Goal: Task Accomplishment & Management: Manage account settings

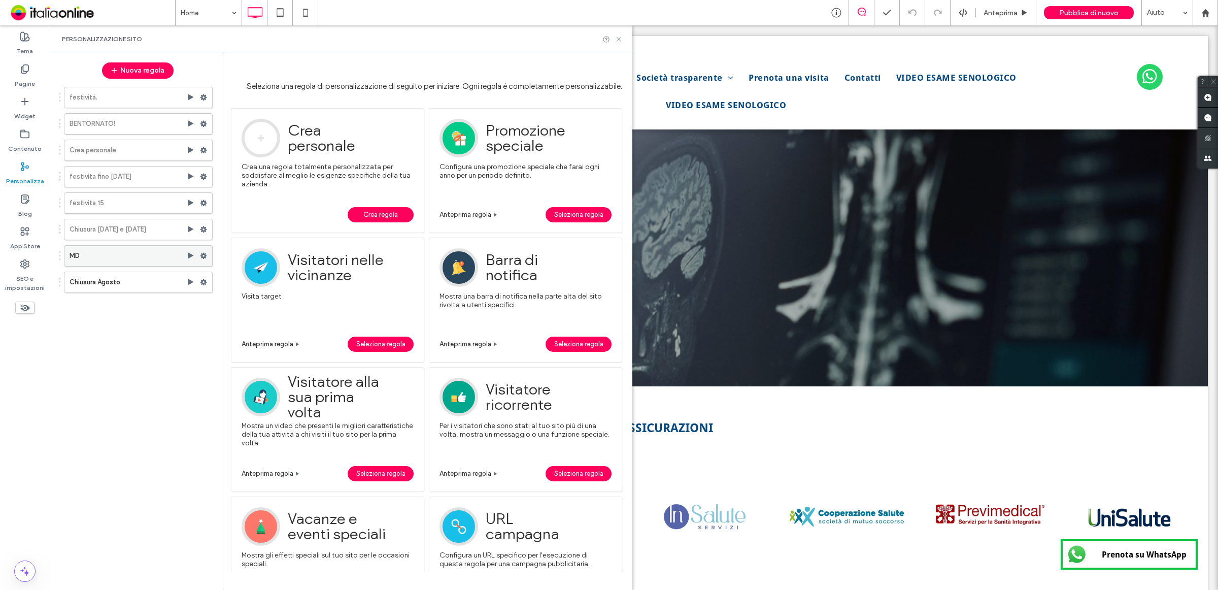
drag, startPoint x: 189, startPoint y: 256, endPoint x: 266, endPoint y: 204, distance: 92.9
click at [189, 256] on use at bounding box center [191, 255] width 6 height 6
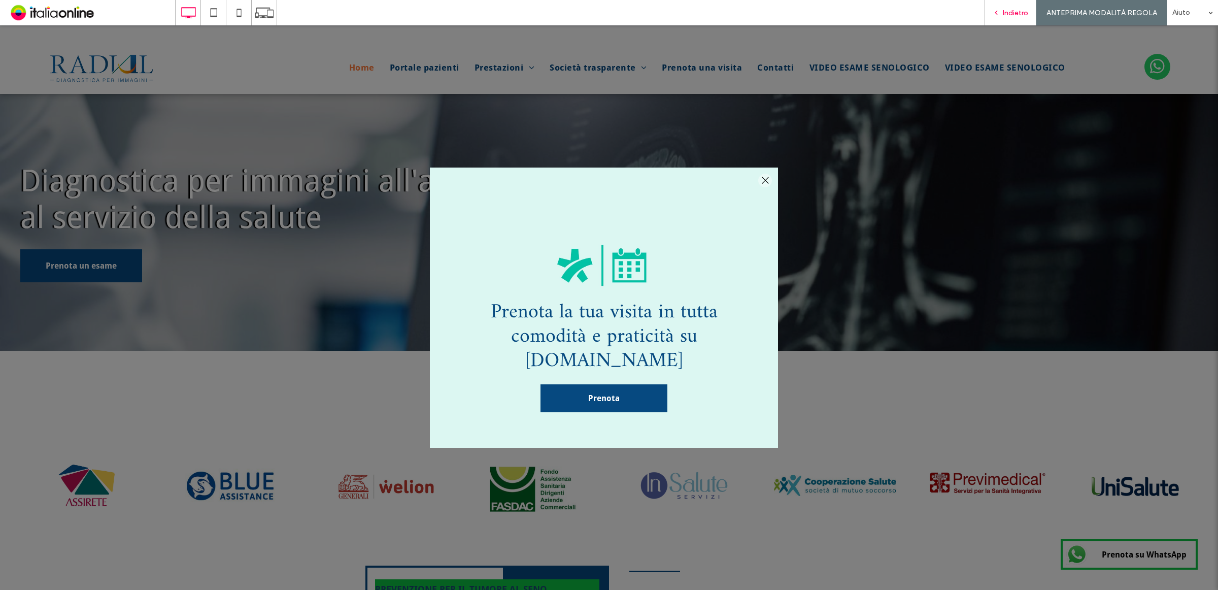
click at [1002, 17] on div "Indietro" at bounding box center [1010, 12] width 52 height 25
click at [1000, 17] on div "Indietro" at bounding box center [1010, 12] width 52 height 25
drag, startPoint x: 762, startPoint y: 181, endPoint x: 703, endPoint y: 150, distance: 67.0
click at [762, 181] on div at bounding box center [765, 181] width 14 height 14
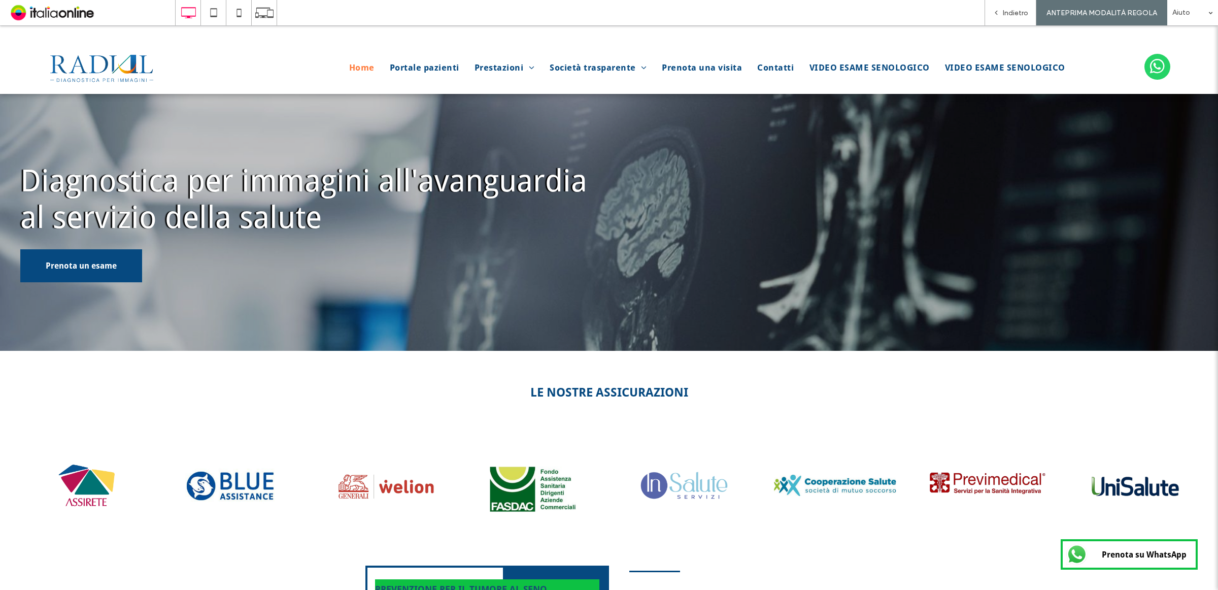
drag, startPoint x: 996, startPoint y: 16, endPoint x: 1002, endPoint y: 13, distance: 7.5
click at [996, 16] on div "Indietro" at bounding box center [1010, 13] width 51 height 9
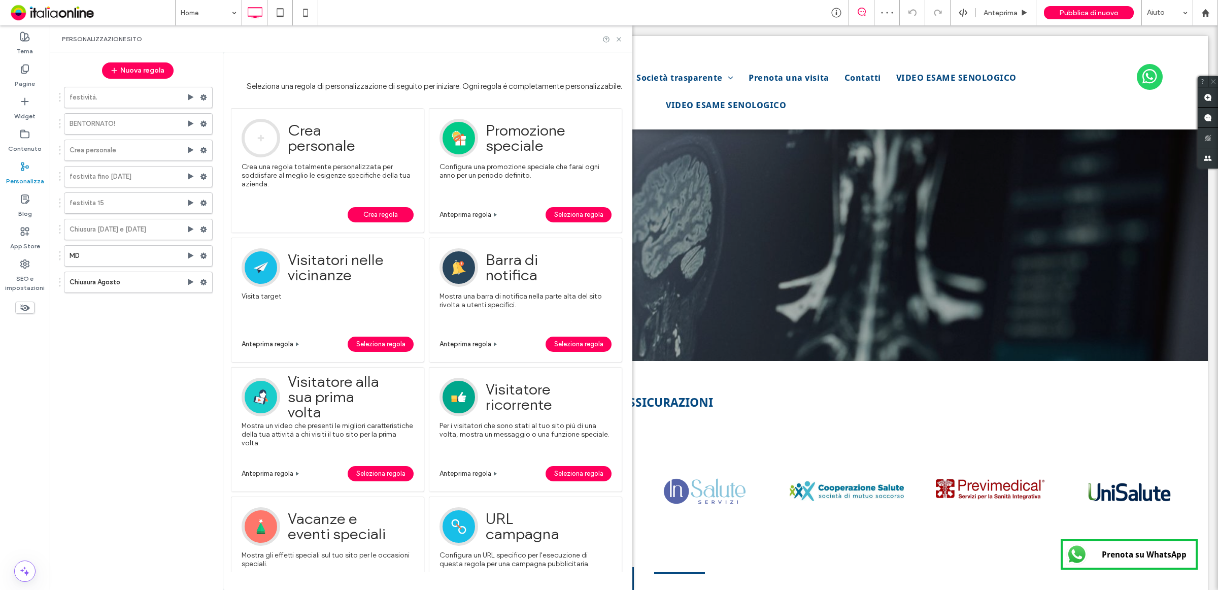
click at [1002, 13] on div at bounding box center [609, 295] width 1218 height 590
click at [189, 95] on use at bounding box center [191, 97] width 6 height 6
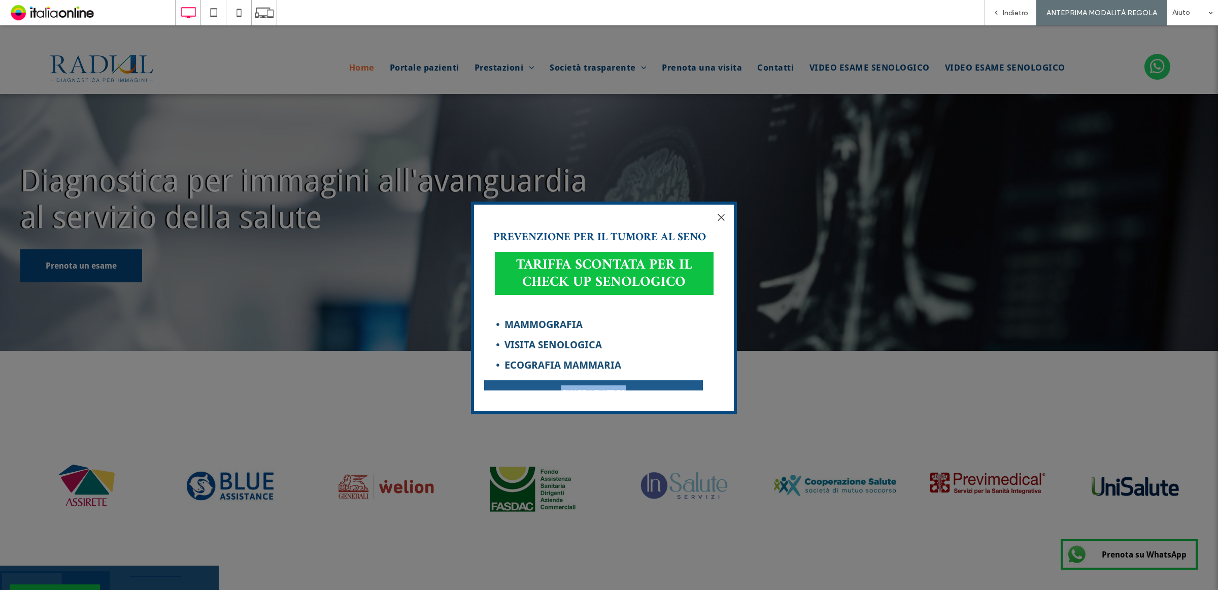
drag, startPoint x: 720, startPoint y: 357, endPoint x: 724, endPoint y: 377, distance: 20.2
click at [723, 377] on div "PREVENZIONE PER IL TUMORE AL SENO [PERSON_NAME] SCONTATA PER IL CHECK UP SENOLO…" at bounding box center [603, 310] width 239 height 160
drag, startPoint x: 1024, startPoint y: 14, endPoint x: 958, endPoint y: 115, distance: 120.2
click at [1024, 14] on span "Indietro" at bounding box center [1015, 13] width 25 height 9
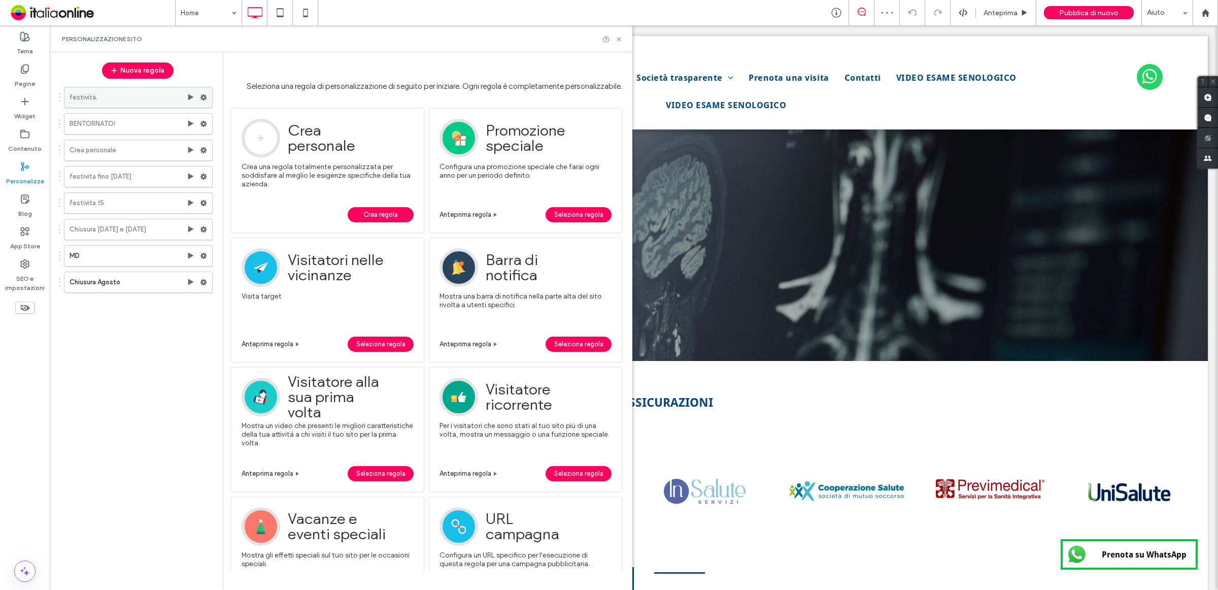
click at [200, 96] on icon at bounding box center [203, 97] width 7 height 7
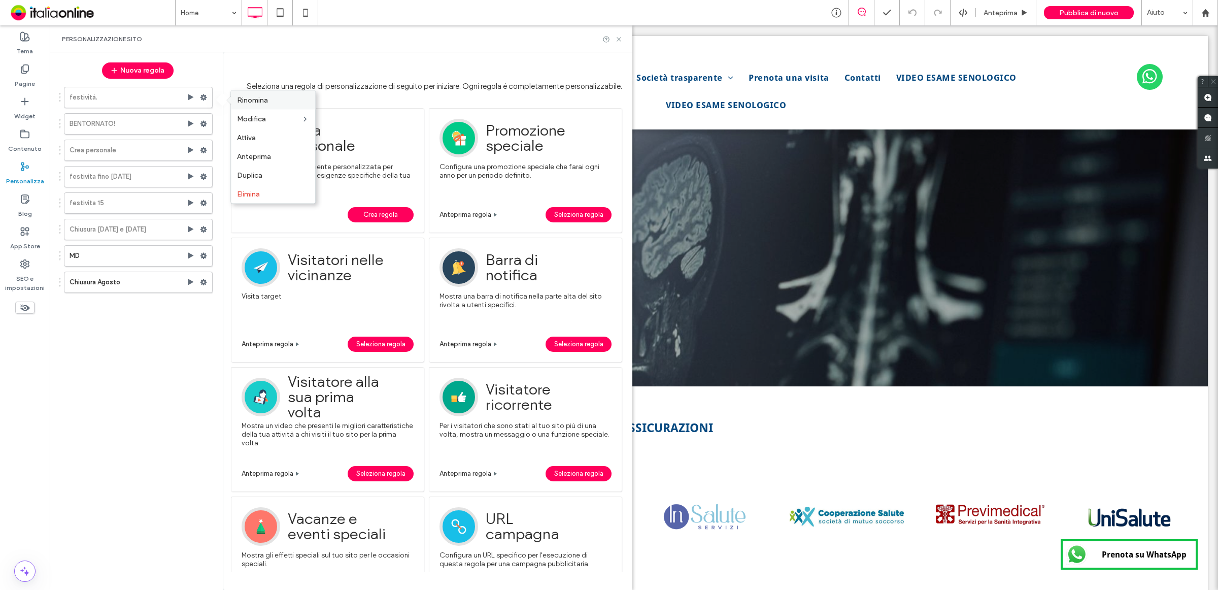
click at [277, 105] on div "Rinomina" at bounding box center [273, 100] width 84 height 19
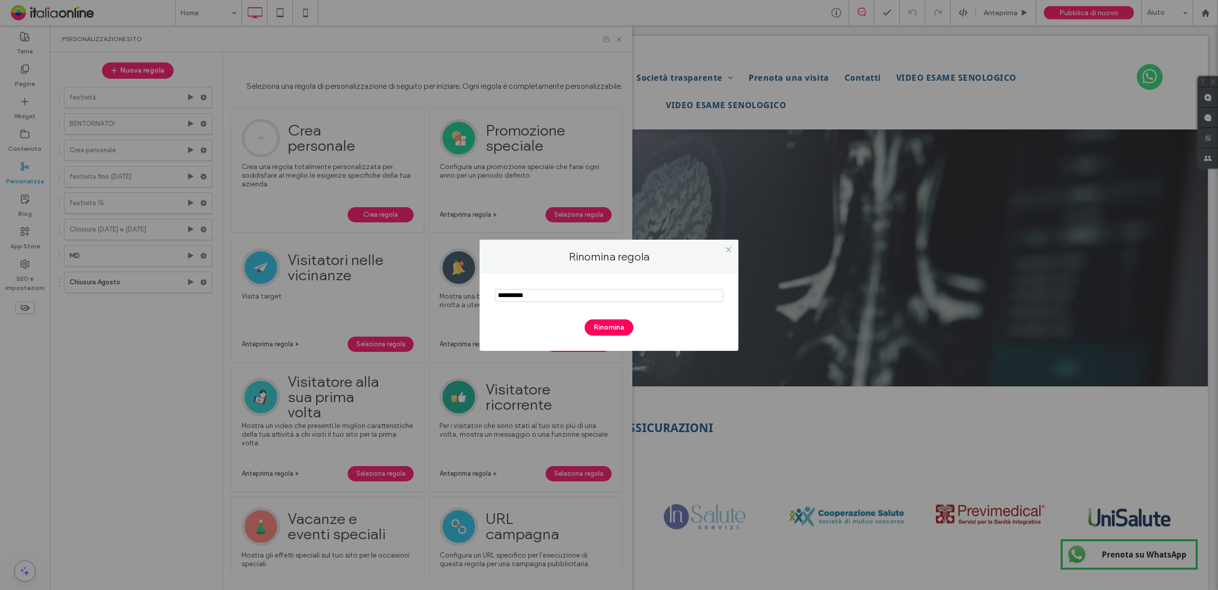
drag, startPoint x: 528, startPoint y: 296, endPoint x: 534, endPoint y: 323, distance: 27.5
click at [437, 290] on div "Rinomina regola Rinomina" at bounding box center [609, 295] width 1218 height 590
type input "*"
drag, startPoint x: 521, startPoint y: 291, endPoint x: 454, endPoint y: 295, distance: 66.6
click at [457, 292] on div "Rinomina regola Rinomina" at bounding box center [609, 295] width 1218 height 590
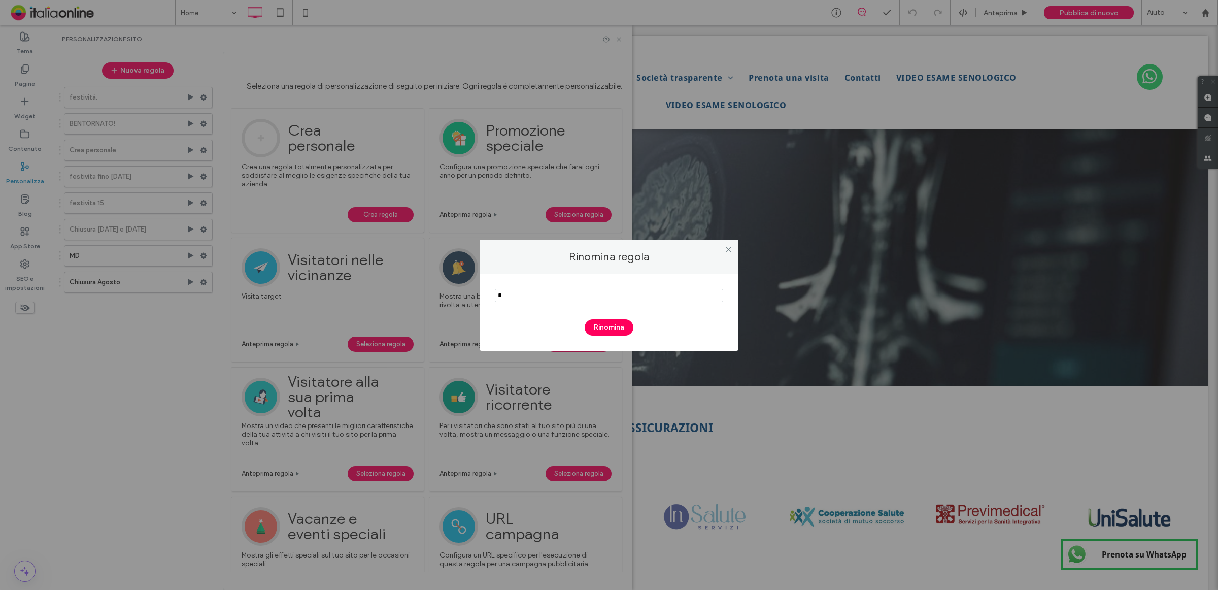
paste input "********"
type input "********"
click at [604, 328] on button "Rinomina" at bounding box center [609, 327] width 49 height 16
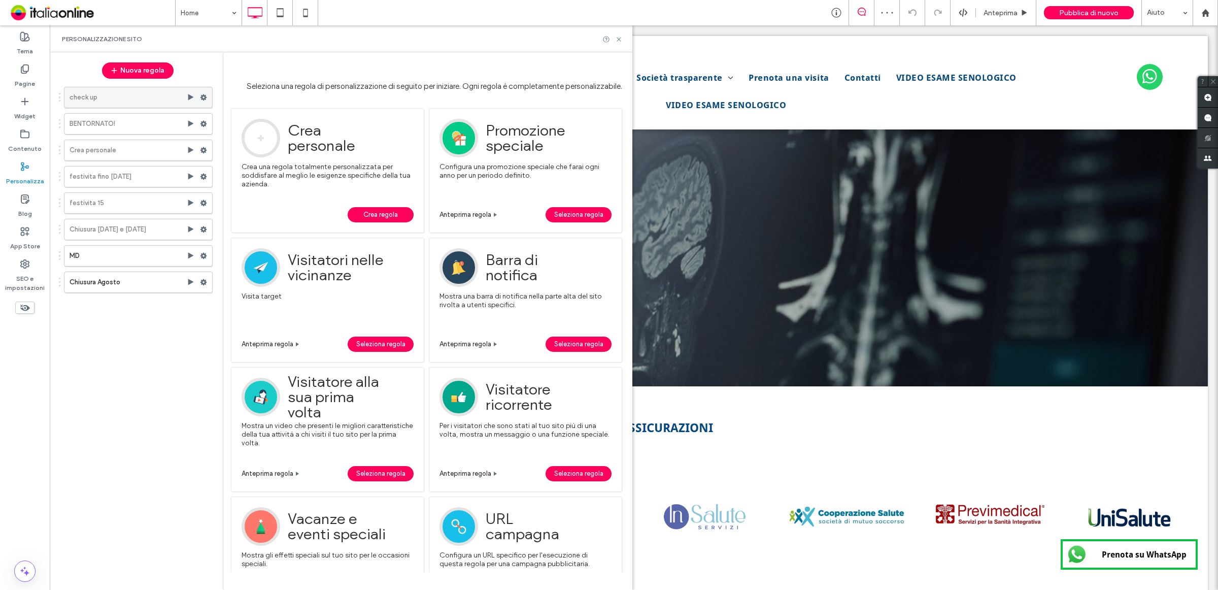
drag, startPoint x: 144, startPoint y: 69, endPoint x: 190, endPoint y: 97, distance: 54.2
click at [190, 97] on use at bounding box center [191, 97] width 6 height 6
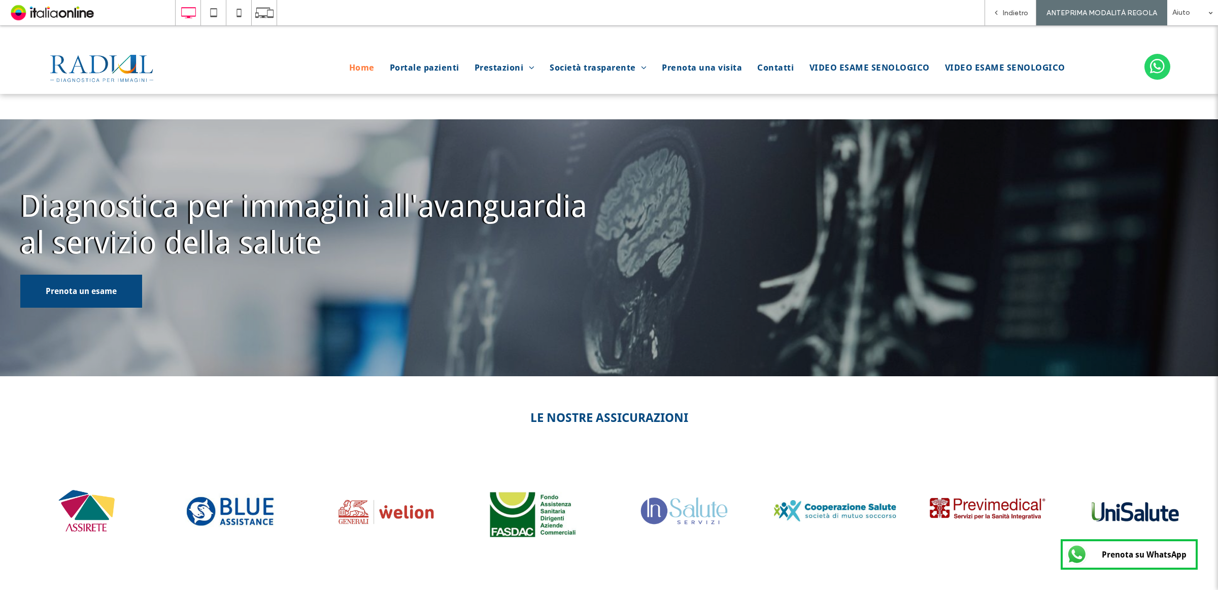
click at [1020, 18] on div "Indietro" at bounding box center [1010, 12] width 52 height 25
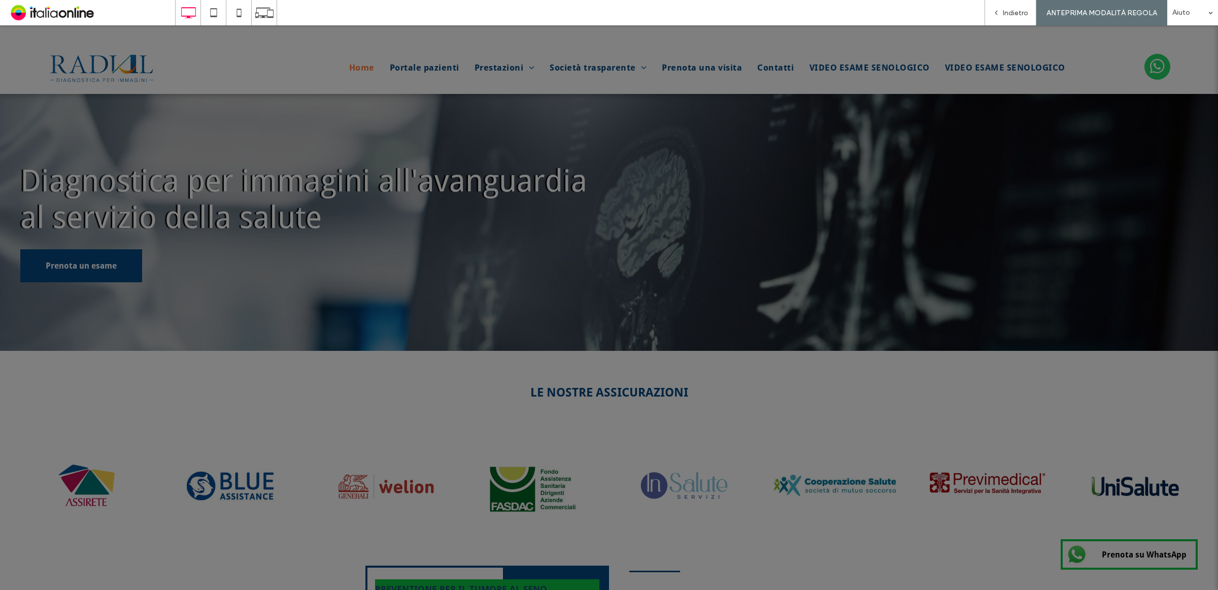
click at [1014, 11] on span "Indietro" at bounding box center [1015, 13] width 25 height 9
click at [0, 0] on div at bounding box center [0, 0] width 0 height 0
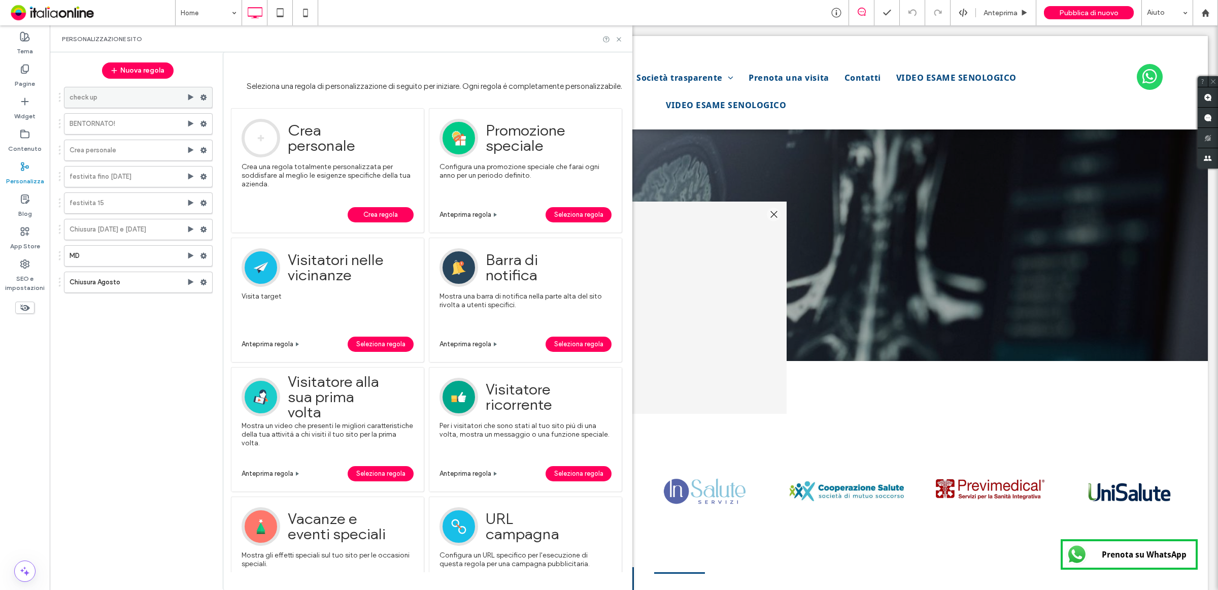
click at [203, 98] on icon at bounding box center [203, 97] width 7 height 7
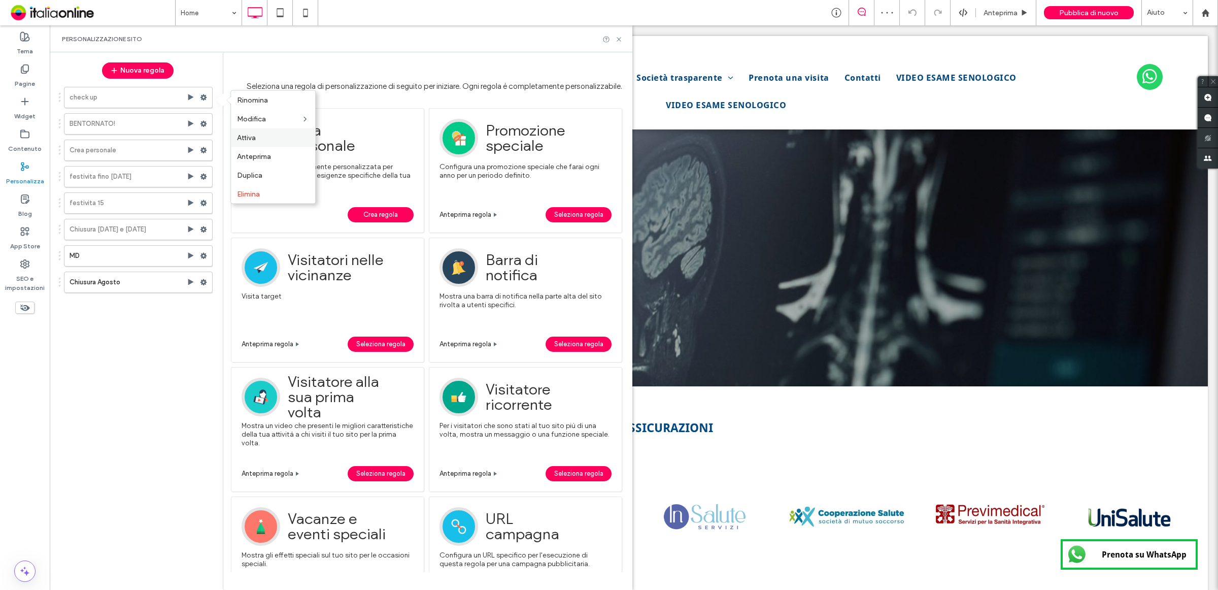
click at [253, 138] on span "Attiva" at bounding box center [246, 137] width 19 height 9
drag, startPoint x: 187, startPoint y: 97, endPoint x: 142, endPoint y: 72, distance: 51.6
click at [187, 97] on icon at bounding box center [191, 97] width 8 height 8
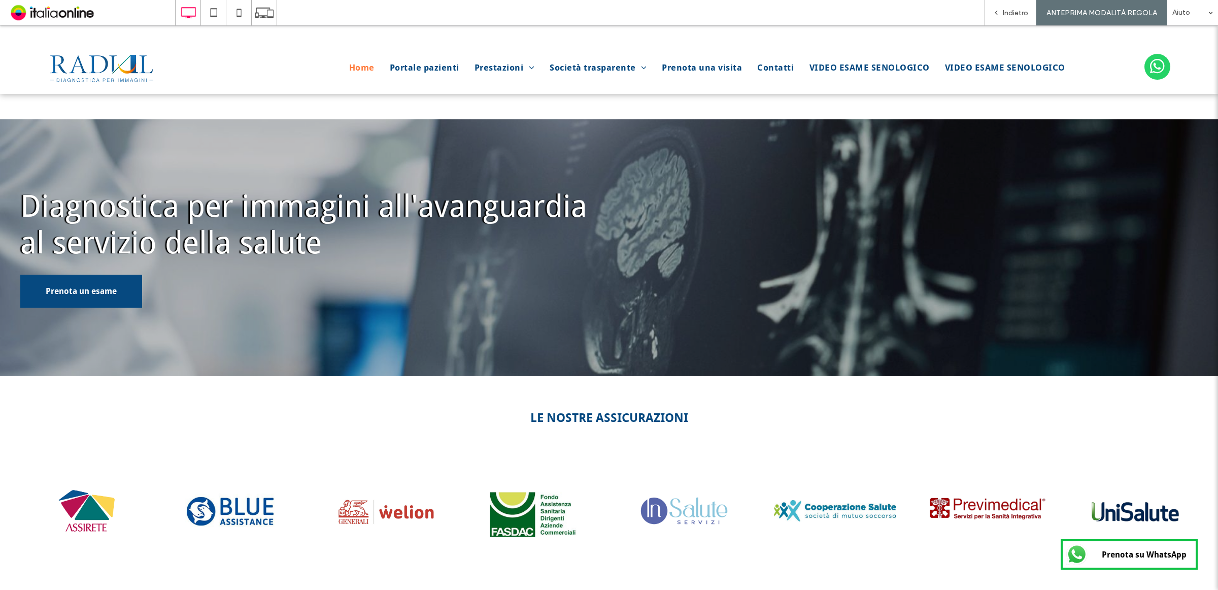
click at [1004, 11] on div "Indietro" at bounding box center [1010, 13] width 51 height 9
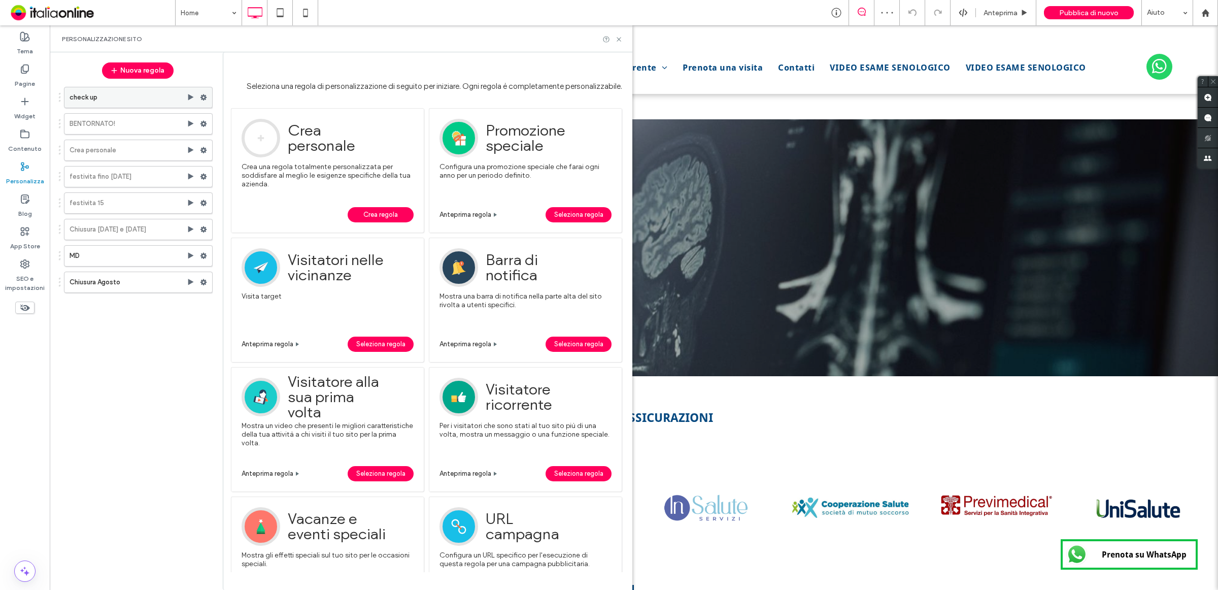
click at [204, 98] on use at bounding box center [203, 97] width 7 height 6
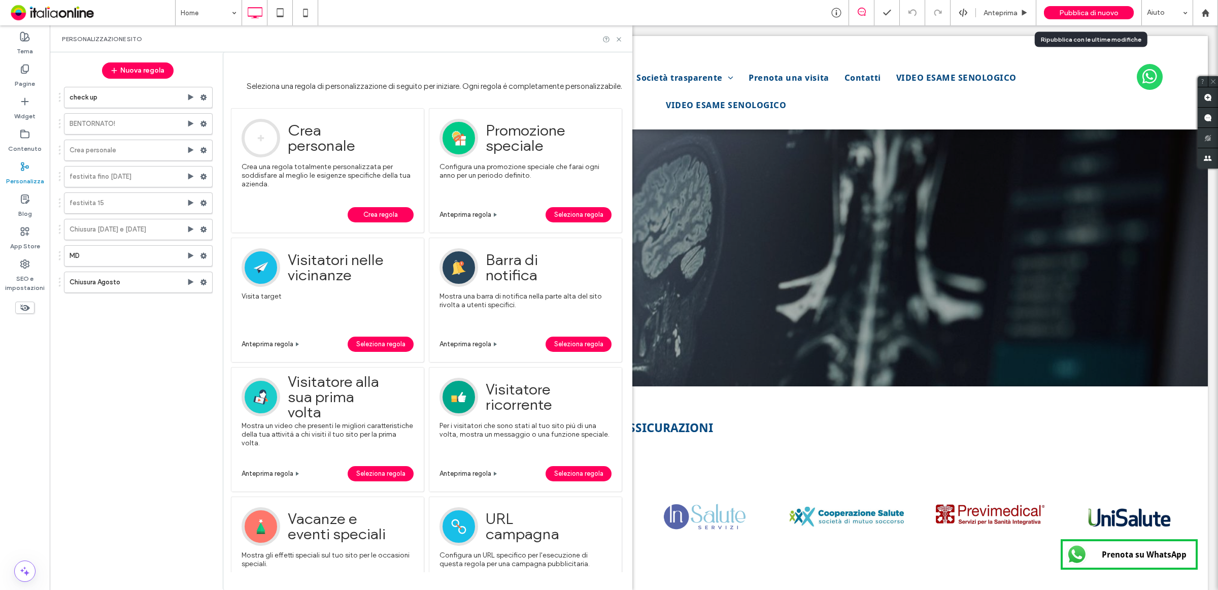
click at [1095, 14] on span "Pubblica di nuovo" at bounding box center [1088, 13] width 59 height 9
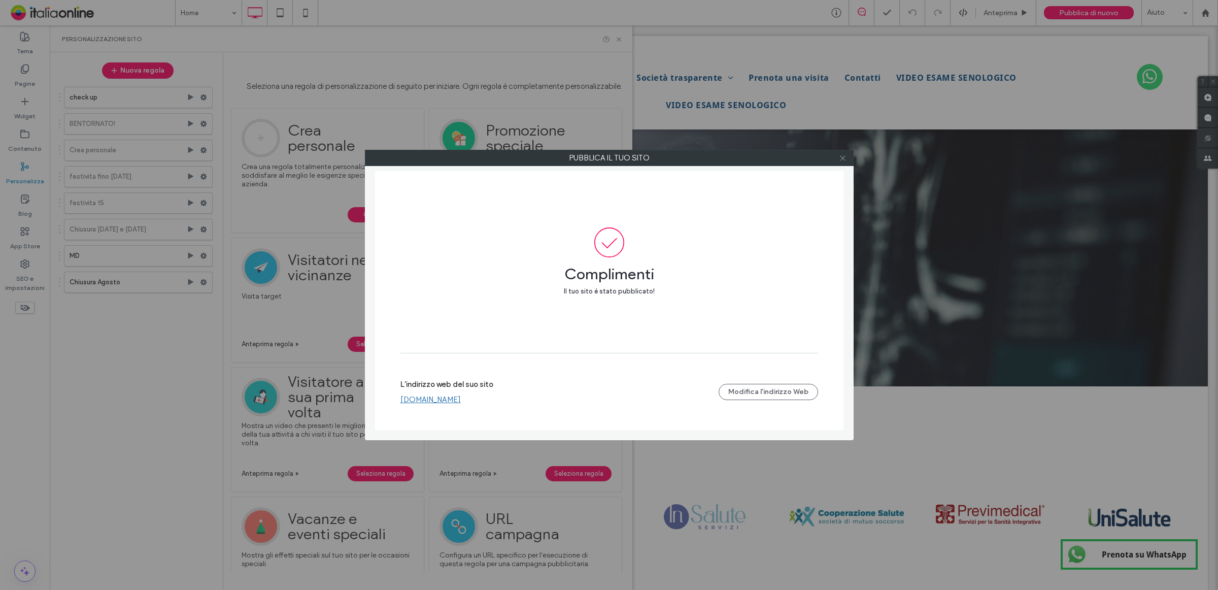
click at [841, 157] on use at bounding box center [842, 157] width 5 height 5
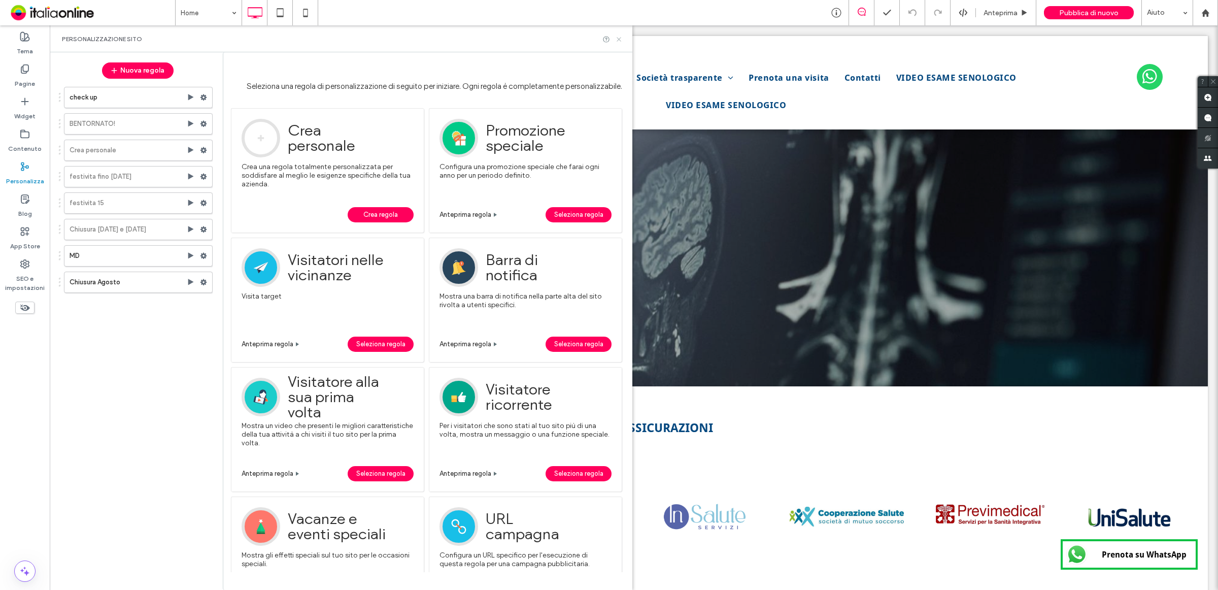
click at [620, 41] on use at bounding box center [619, 39] width 4 height 4
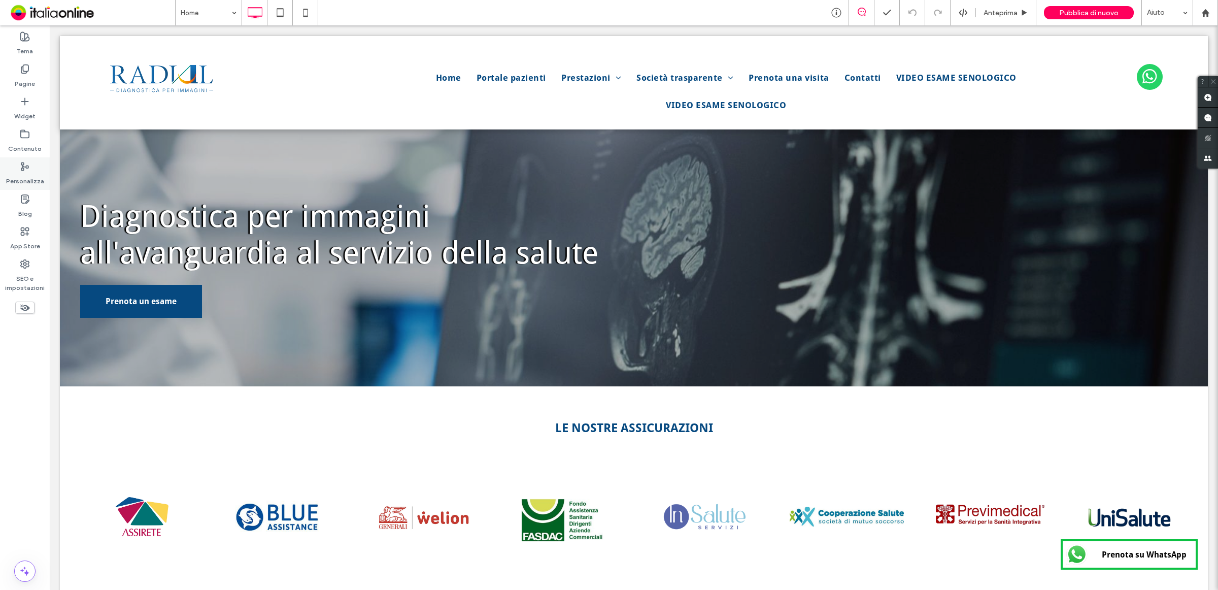
click at [29, 171] on icon at bounding box center [25, 166] width 10 height 10
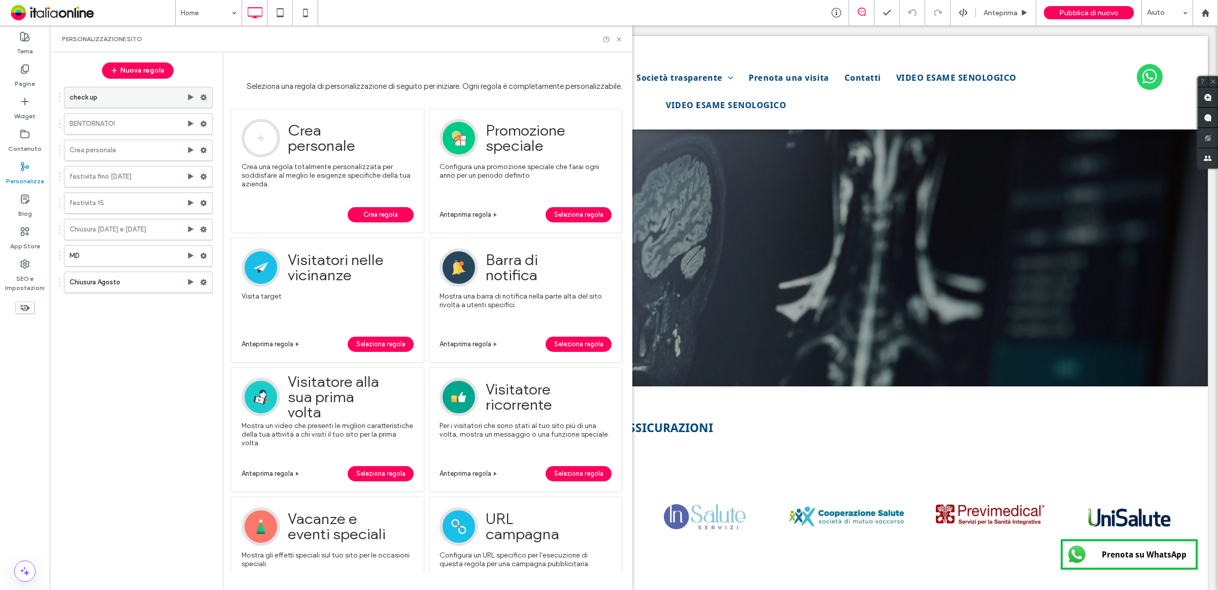
click at [206, 97] on use at bounding box center [203, 97] width 7 height 6
drag, startPoint x: 324, startPoint y: 121, endPoint x: 402, endPoint y: 127, distance: 78.9
click at [324, 121] on span "Modifica Trigger" at bounding box center [350, 119] width 54 height 9
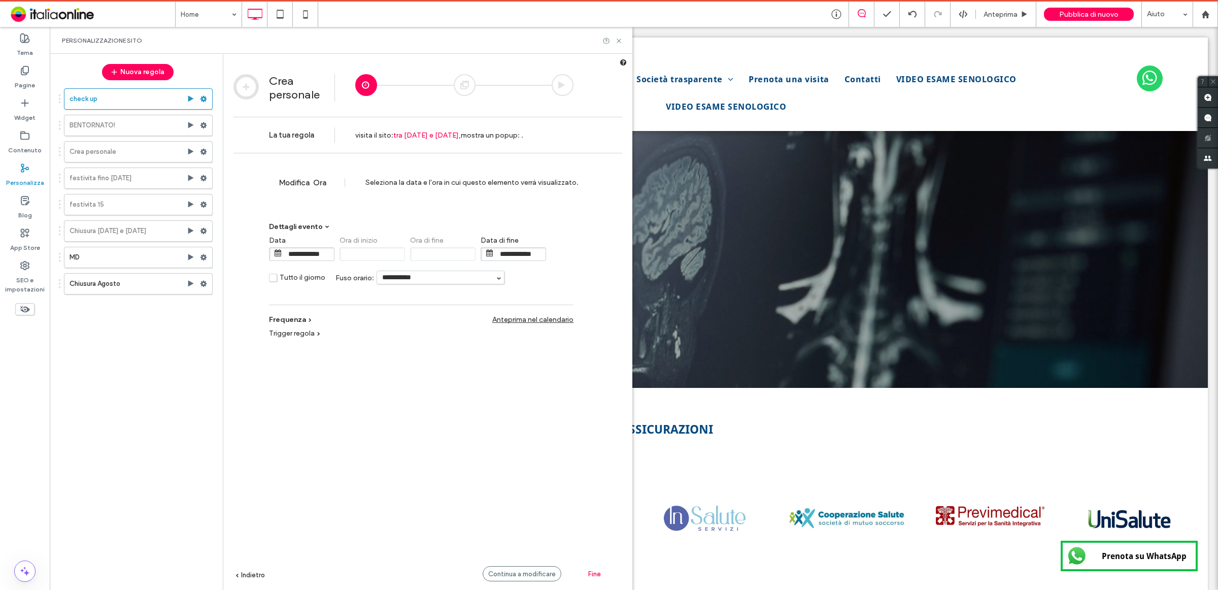
click at [541, 255] on input "**********" at bounding box center [520, 254] width 51 height 13
drag, startPoint x: 542, startPoint y: 255, endPoint x: 526, endPoint y: 255, distance: 16.2
click at [526, 255] on input "**********" at bounding box center [520, 254] width 51 height 13
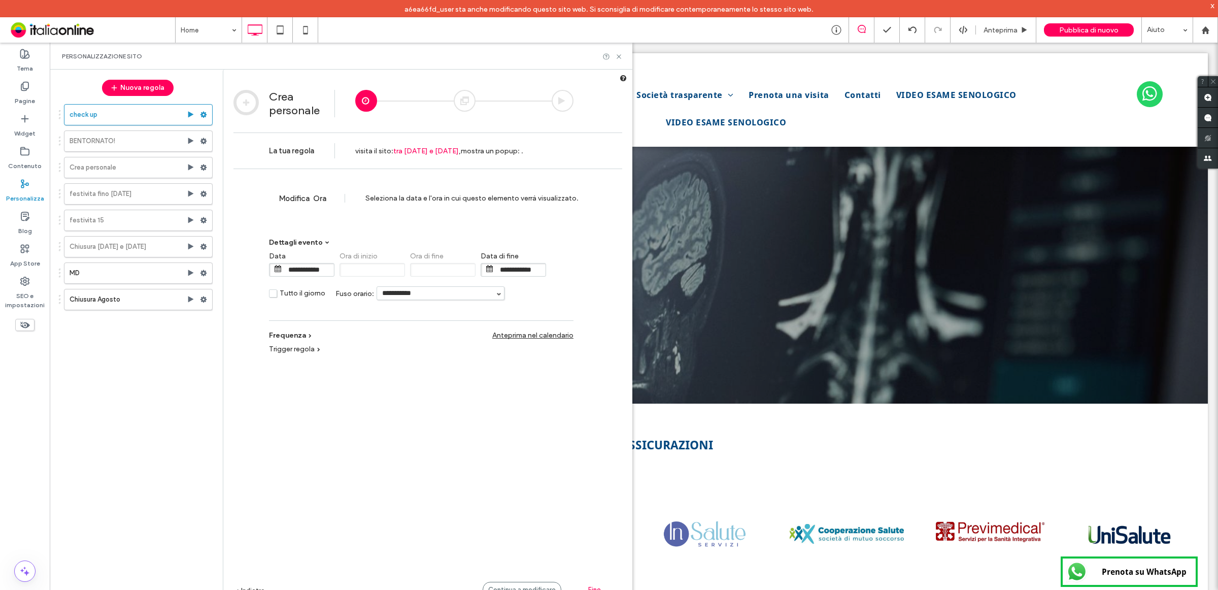
drag, startPoint x: 518, startPoint y: 265, endPoint x: 545, endPoint y: 265, distance: 27.4
click at [519, 265] on input "**********" at bounding box center [520, 269] width 51 height 13
type input "**********"
click at [566, 244] on div "**********" at bounding box center [421, 274] width 304 height 72
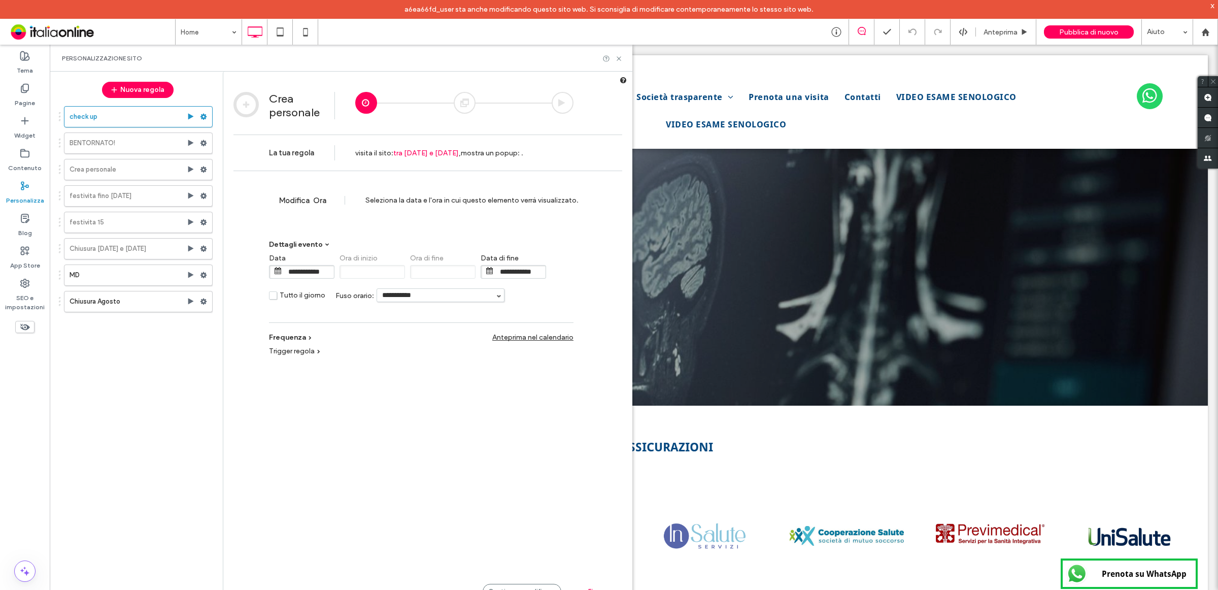
click at [320, 244] on div "**********" at bounding box center [421, 276] width 304 height 72
drag, startPoint x: 297, startPoint y: 269, endPoint x: 307, endPoint y: 270, distance: 10.2
click at [297, 269] on input "**********" at bounding box center [308, 271] width 51 height 13
drag, startPoint x: 373, startPoint y: 330, endPoint x: 381, endPoint y: 330, distance: 7.6
click at [373, 330] on div "12" at bounding box center [377, 328] width 16 height 7
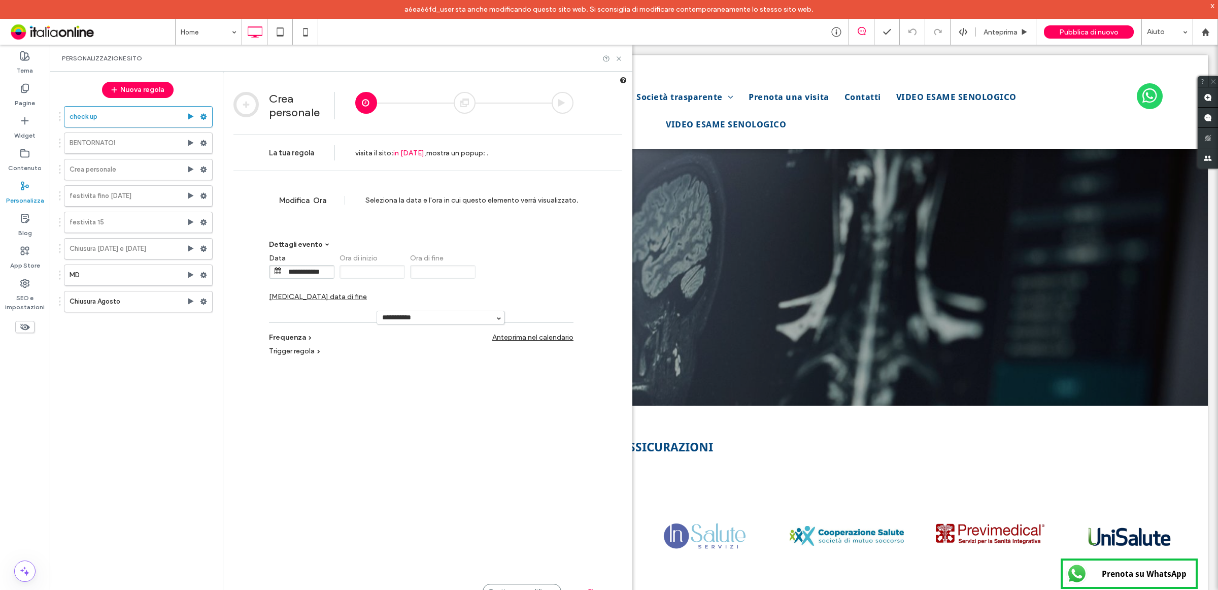
click at [367, 292] on span "[MEDICAL_DATA] data di fine" at bounding box center [318, 296] width 98 height 9
click at [488, 274] on span at bounding box center [489, 270] width 7 height 7
click at [496, 267] on input "**********" at bounding box center [520, 271] width 51 height 13
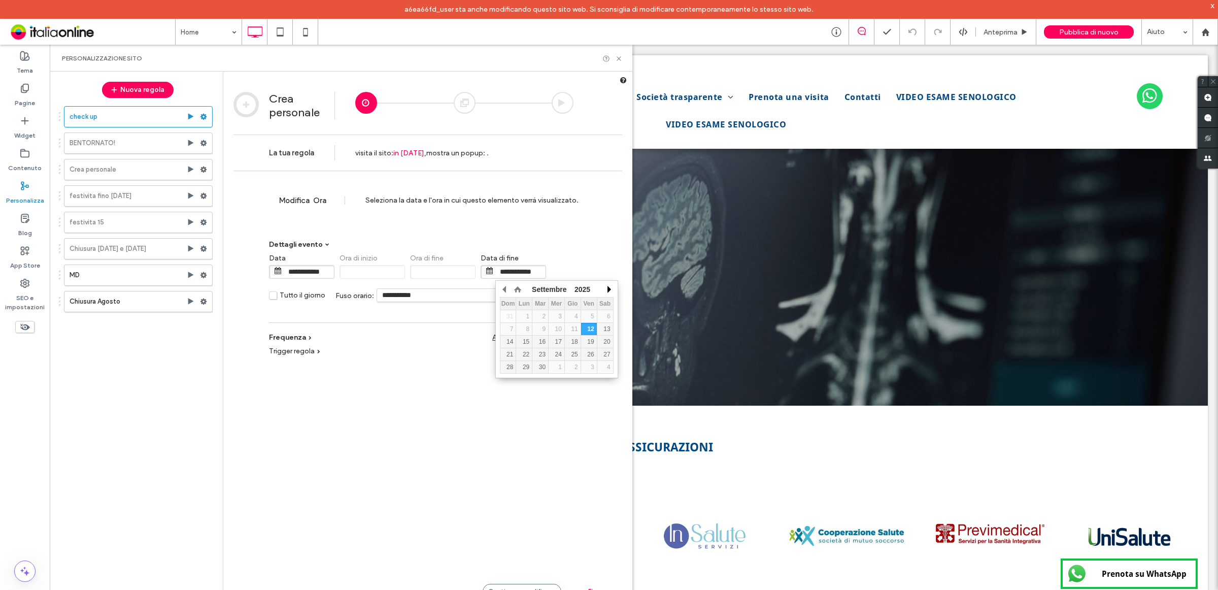
click at [610, 290] on button "button" at bounding box center [608, 289] width 10 height 15
click at [589, 364] on div "31" at bounding box center [589, 366] width 16 height 7
type input "**********"
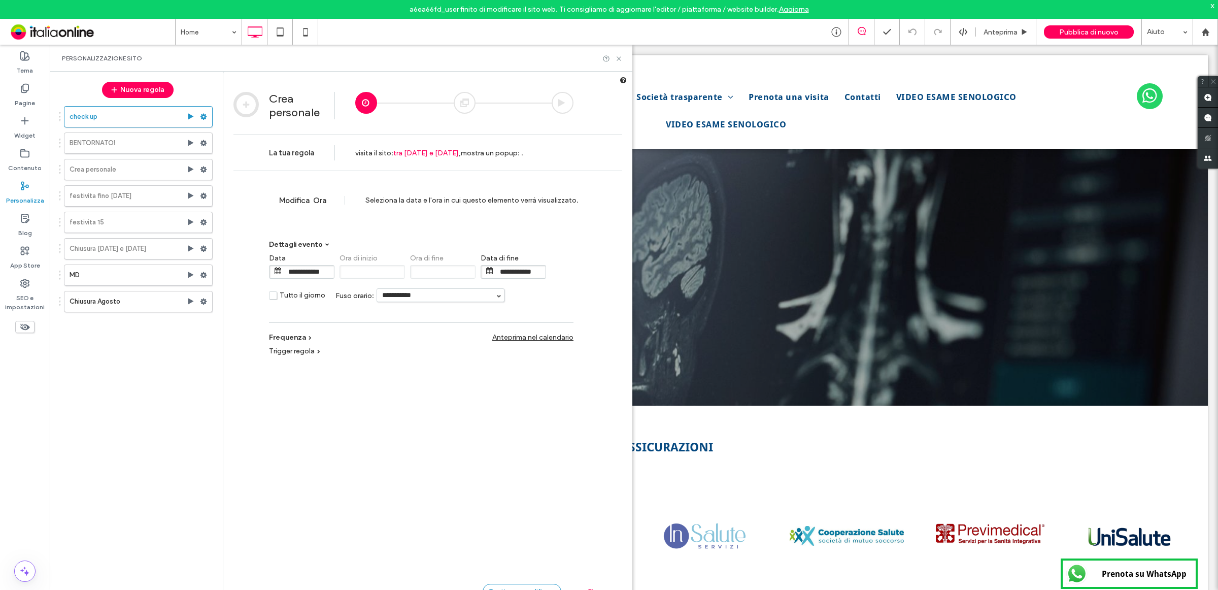
click at [530, 588] on span "Continua a modificare" at bounding box center [521, 592] width 67 height 8
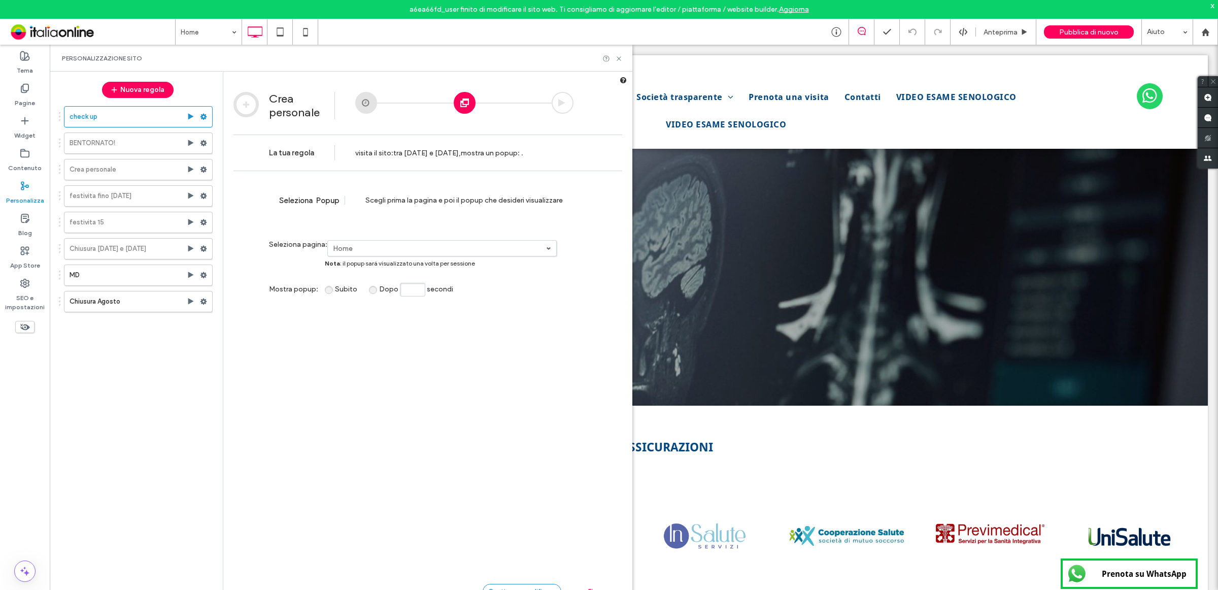
click at [527, 585] on div "Continua a modificare" at bounding box center [522, 591] width 79 height 15
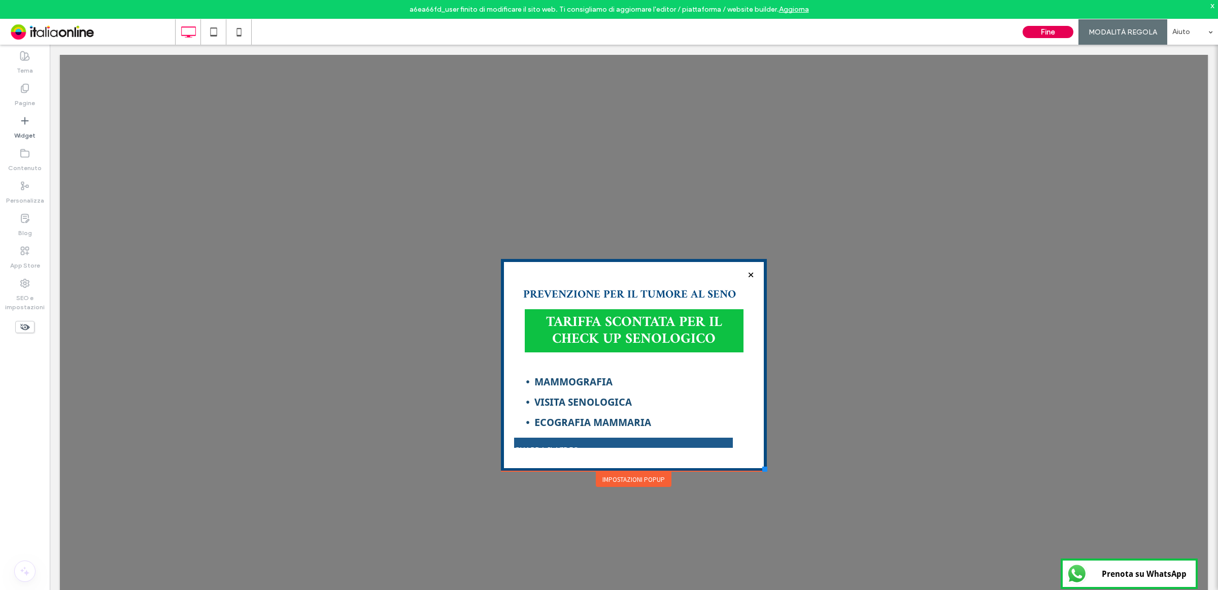
click at [1049, 29] on button "Fine" at bounding box center [1047, 32] width 51 height 12
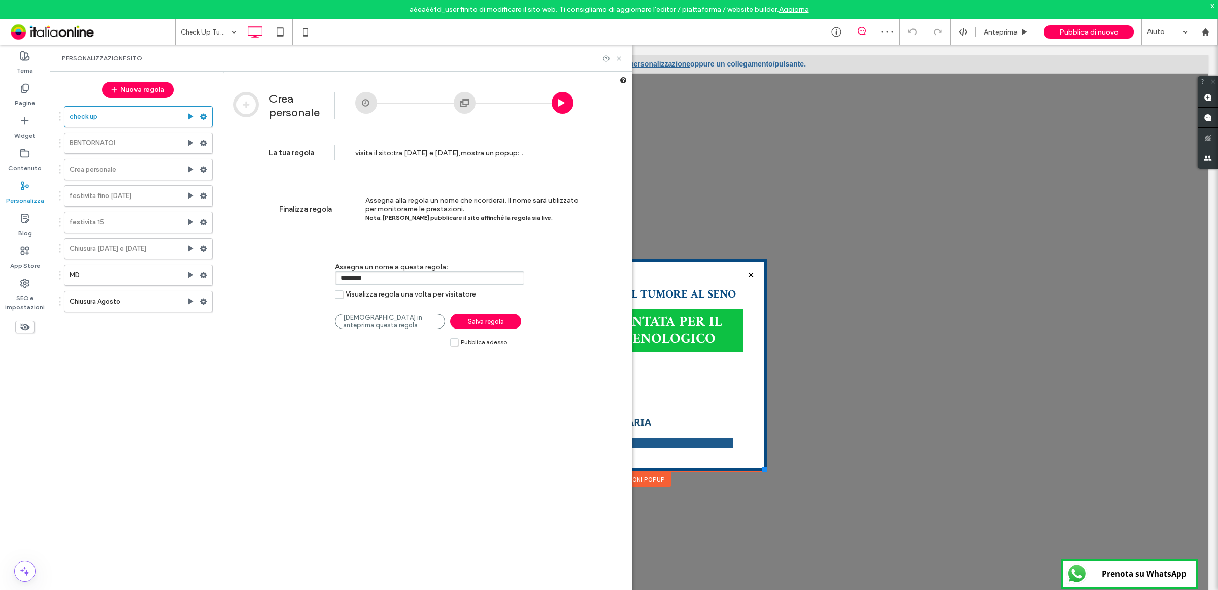
click at [488, 323] on span "Salva regola" at bounding box center [486, 322] width 36 height 8
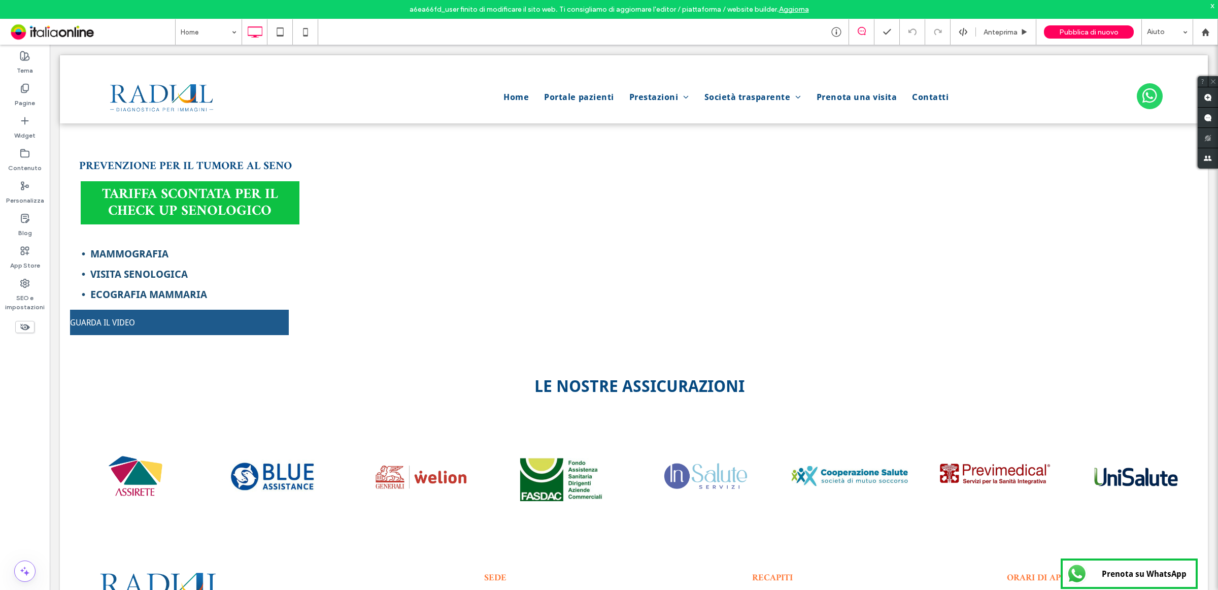
click at [1087, 33] on span "Pubblica di nuovo" at bounding box center [1088, 32] width 59 height 9
click at [1086, 29] on span "Pubblica di nuovo" at bounding box center [1088, 32] width 59 height 9
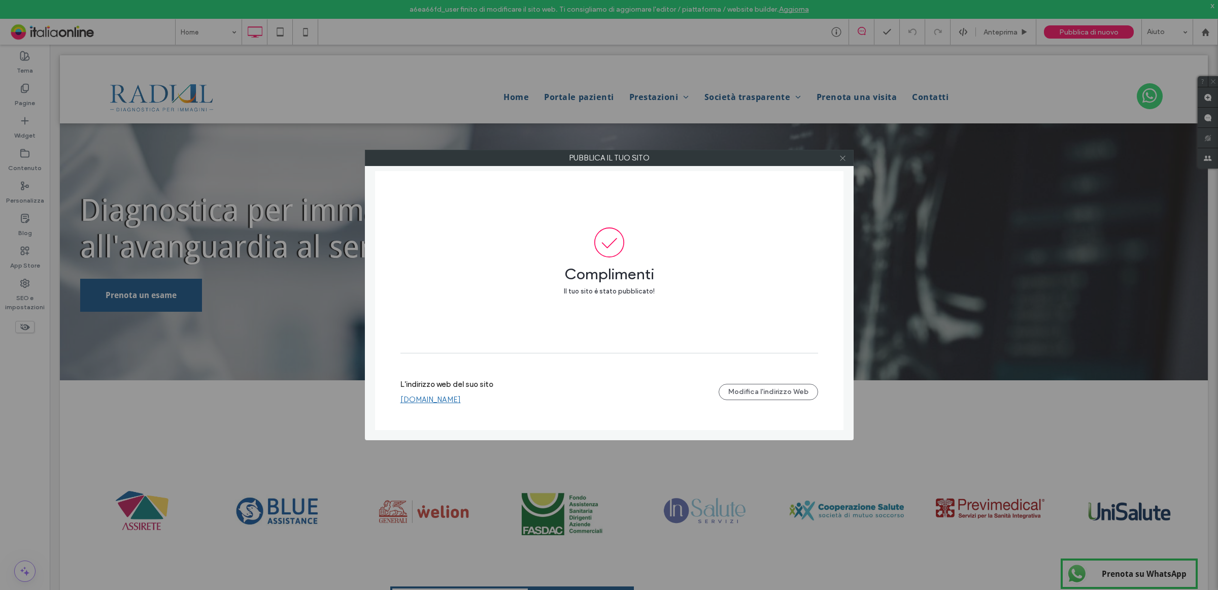
click at [845, 158] on icon at bounding box center [843, 158] width 8 height 8
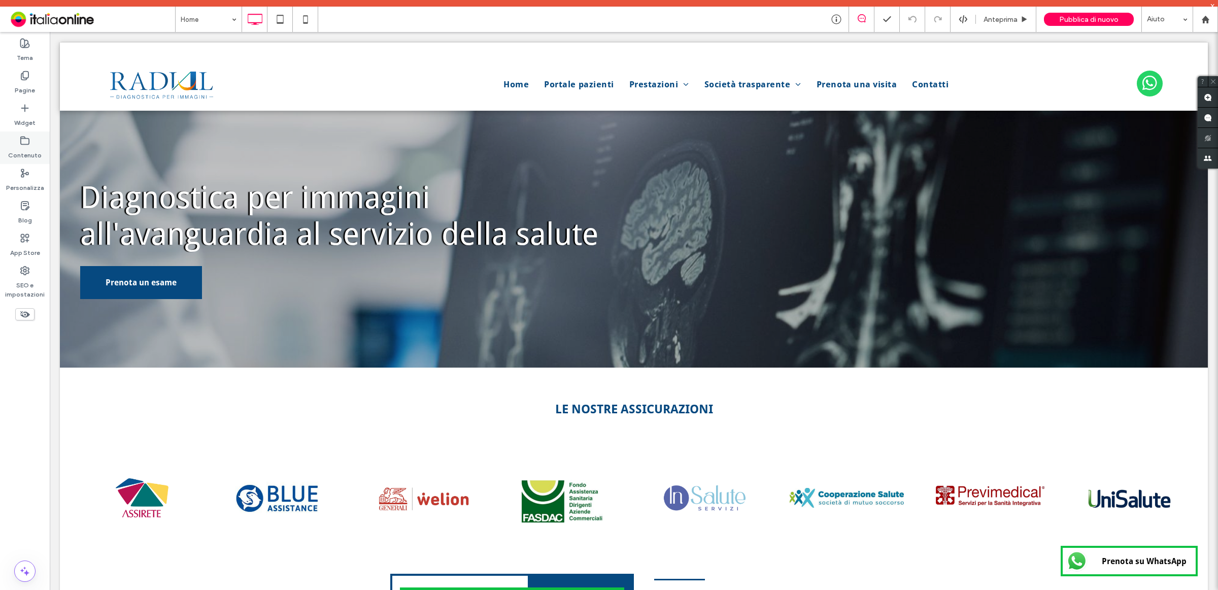
click at [23, 148] on label "Contenuto" at bounding box center [24, 153] width 33 height 14
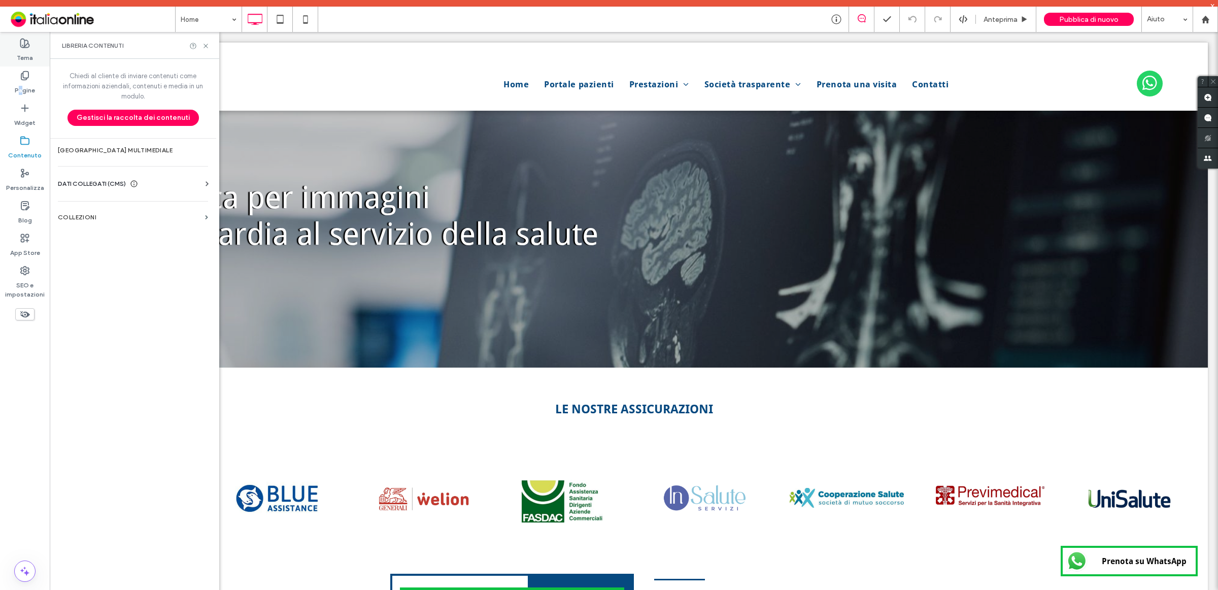
click at [22, 84] on label "Pagine" at bounding box center [25, 88] width 20 height 14
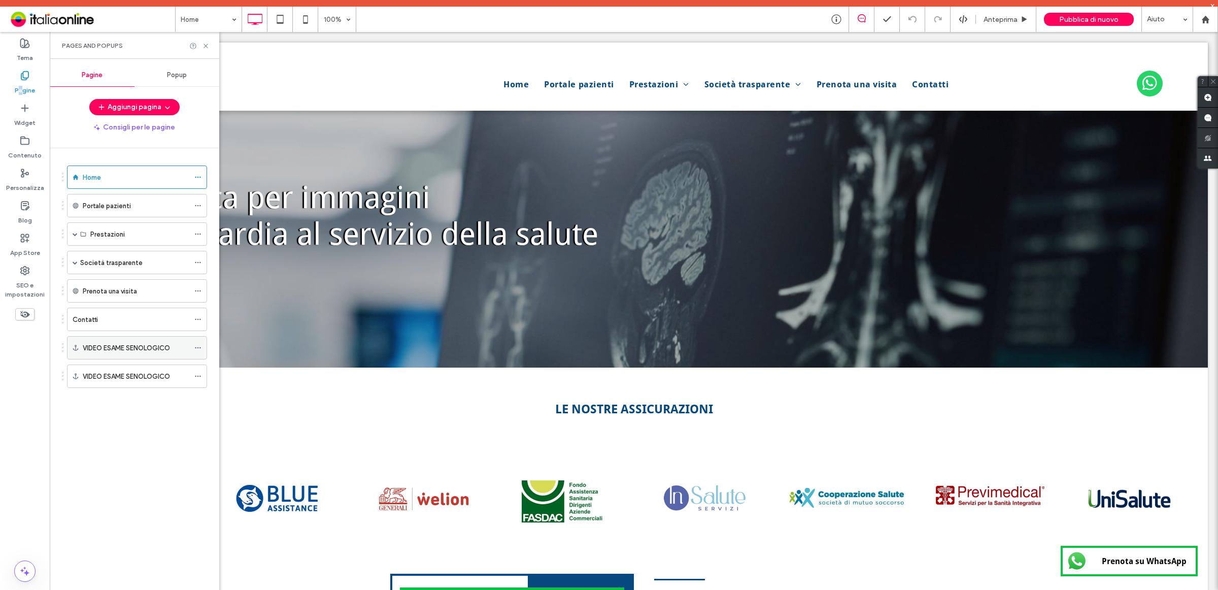
click at [194, 349] on icon at bounding box center [197, 347] width 7 height 7
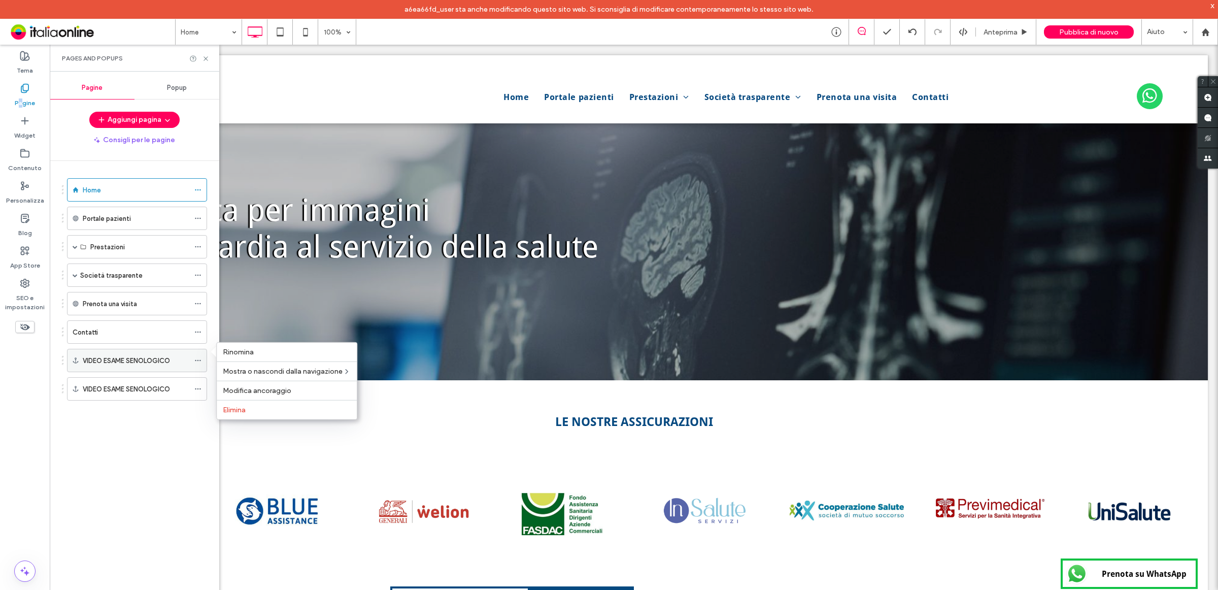
click at [195, 362] on icon at bounding box center [197, 360] width 7 height 7
